Goal: Communication & Community: Answer question/provide support

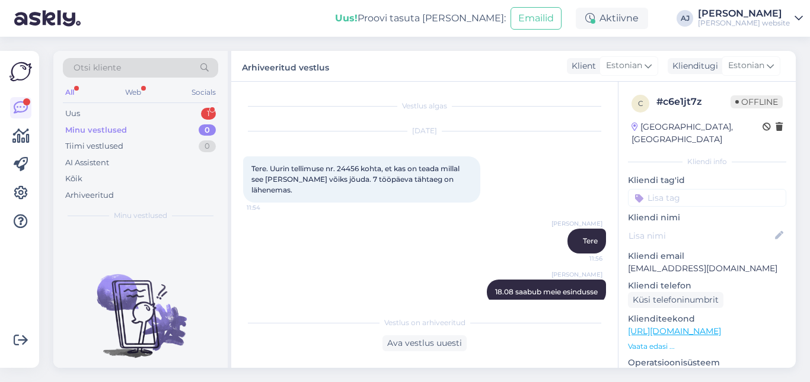
scroll to position [28, 0]
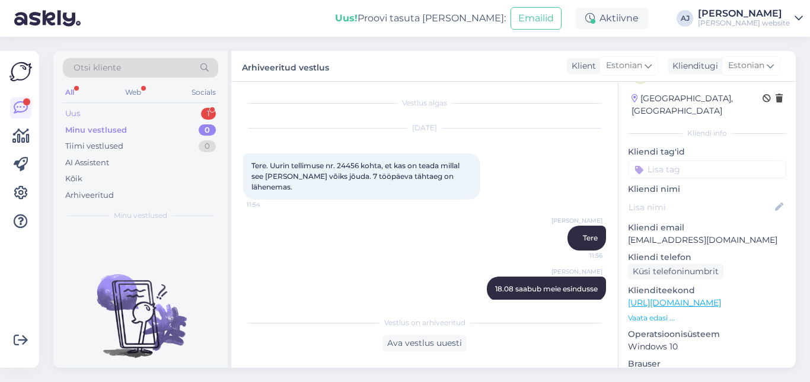
click at [76, 113] on div "Uus" at bounding box center [72, 114] width 15 height 12
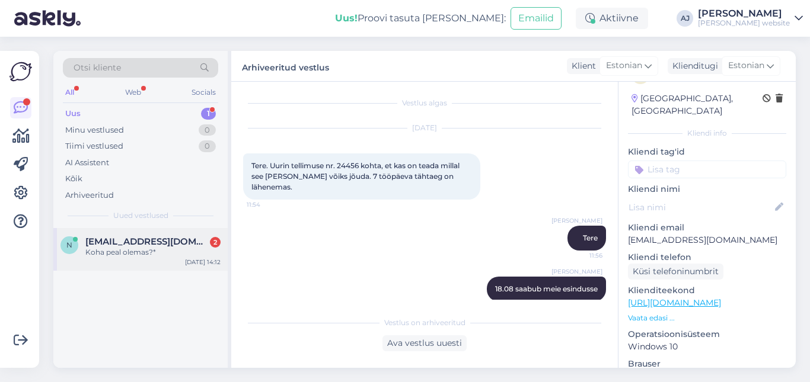
click at [123, 247] on span "[EMAIL_ADDRESS][DOMAIN_NAME]" at bounding box center [146, 241] width 123 height 11
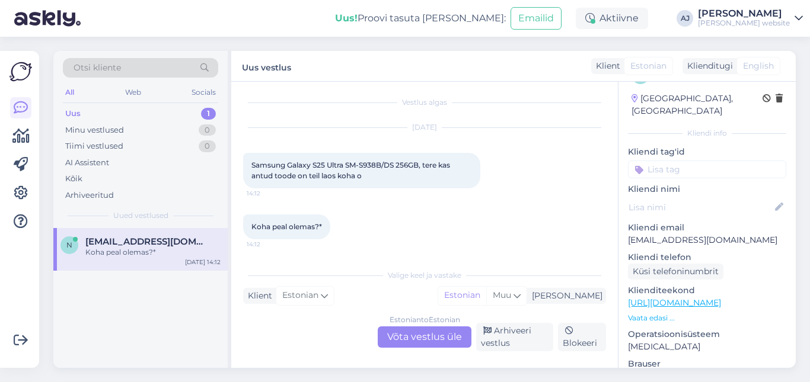
click at [398, 337] on div "Estonian to Estonian Võta vestlus üle" at bounding box center [425, 337] width 94 height 21
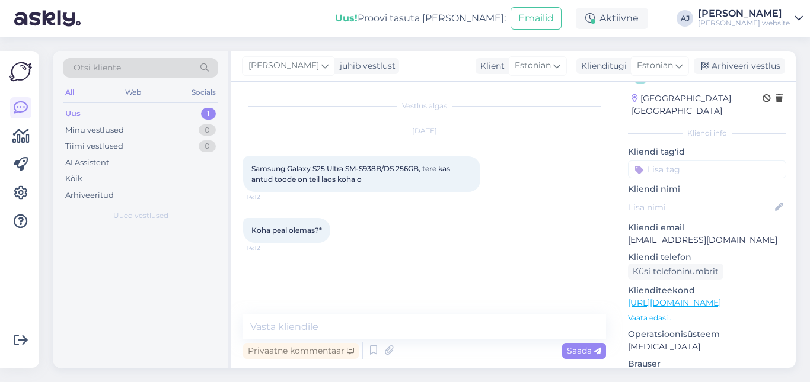
scroll to position [0, 0]
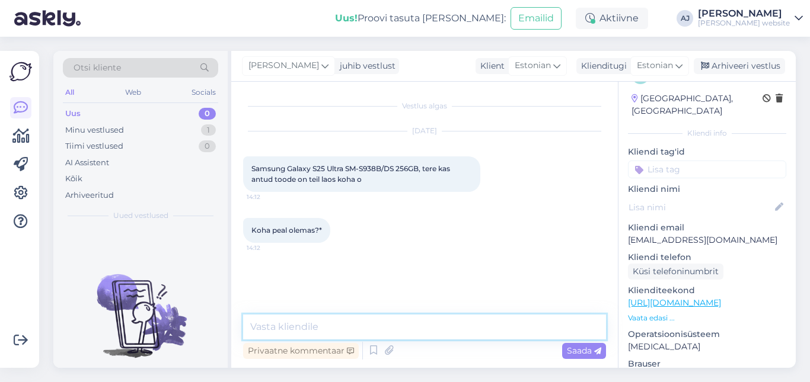
click at [277, 327] on textarea at bounding box center [424, 327] width 363 height 25
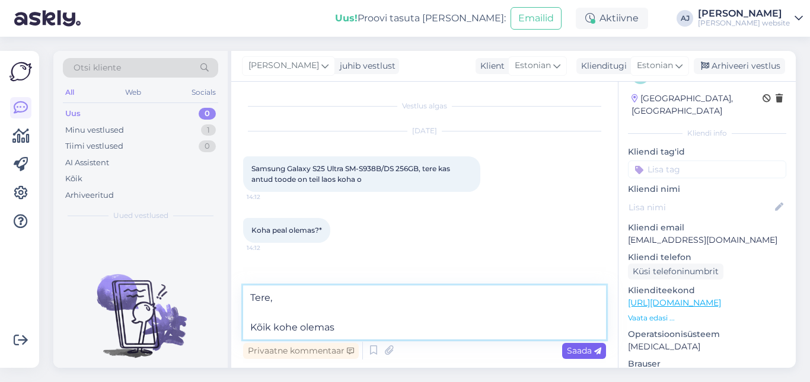
type textarea "Tere, Kõik kohe olemas"
click at [585, 346] on span "Saada" at bounding box center [584, 351] width 34 height 11
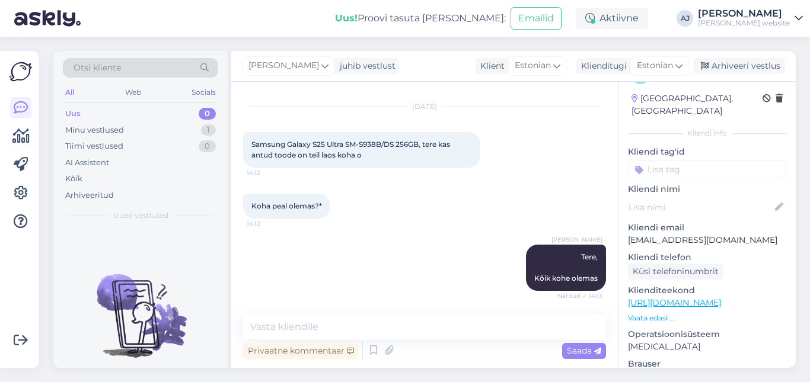
scroll to position [75, 0]
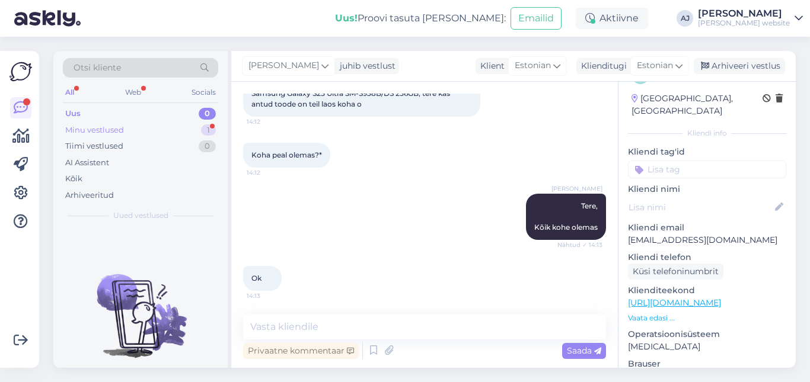
click at [96, 129] on div "Minu vestlused" at bounding box center [94, 130] width 59 height 12
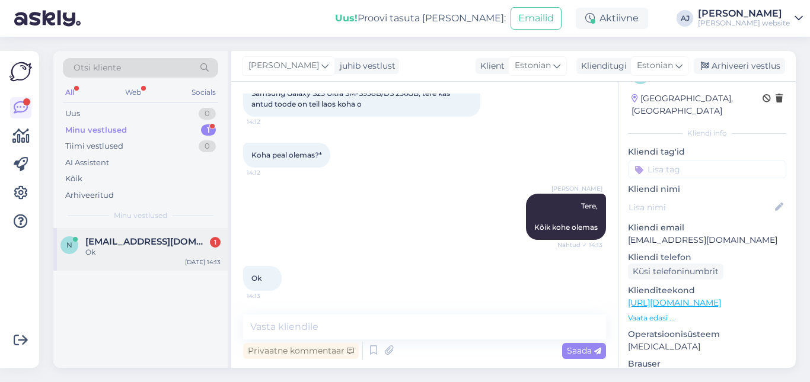
click at [124, 246] on span "[EMAIL_ADDRESS][DOMAIN_NAME]" at bounding box center [146, 241] width 123 height 11
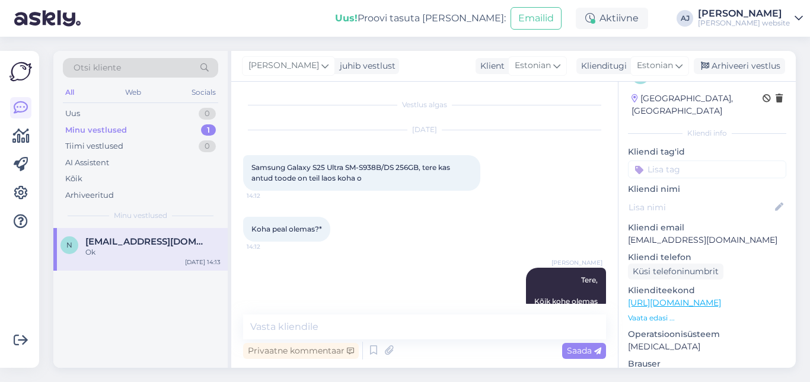
scroll to position [0, 0]
click at [747, 62] on div "Arhiveeri vestlus" at bounding box center [738, 66] width 91 height 16
